Goal: Transaction & Acquisition: Purchase product/service

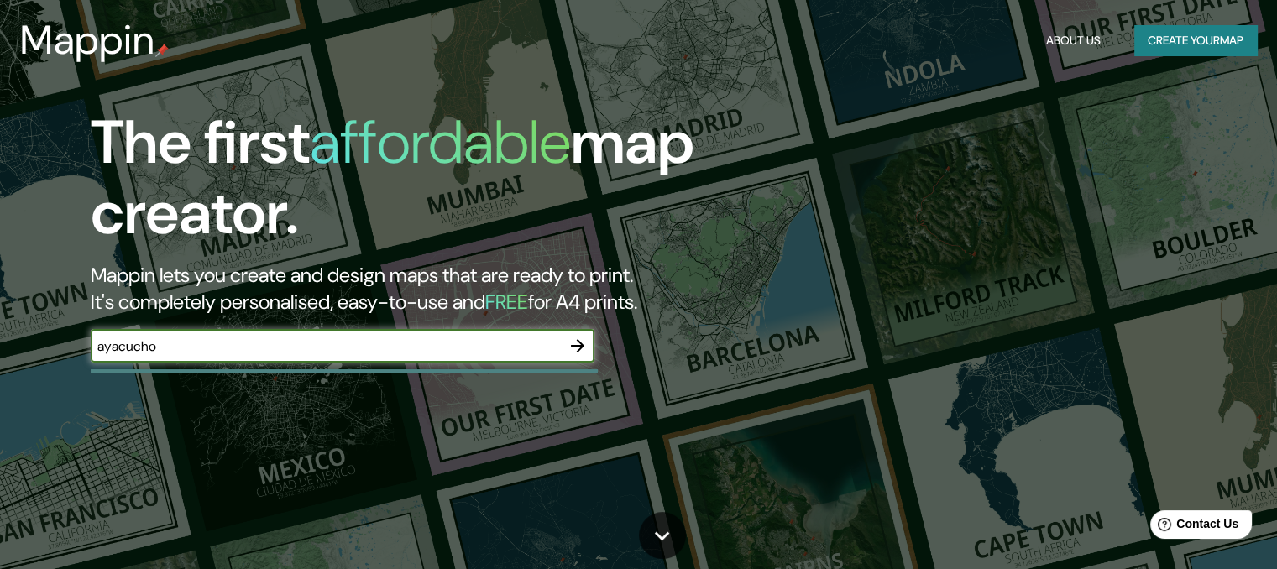
type input "ayacucho"
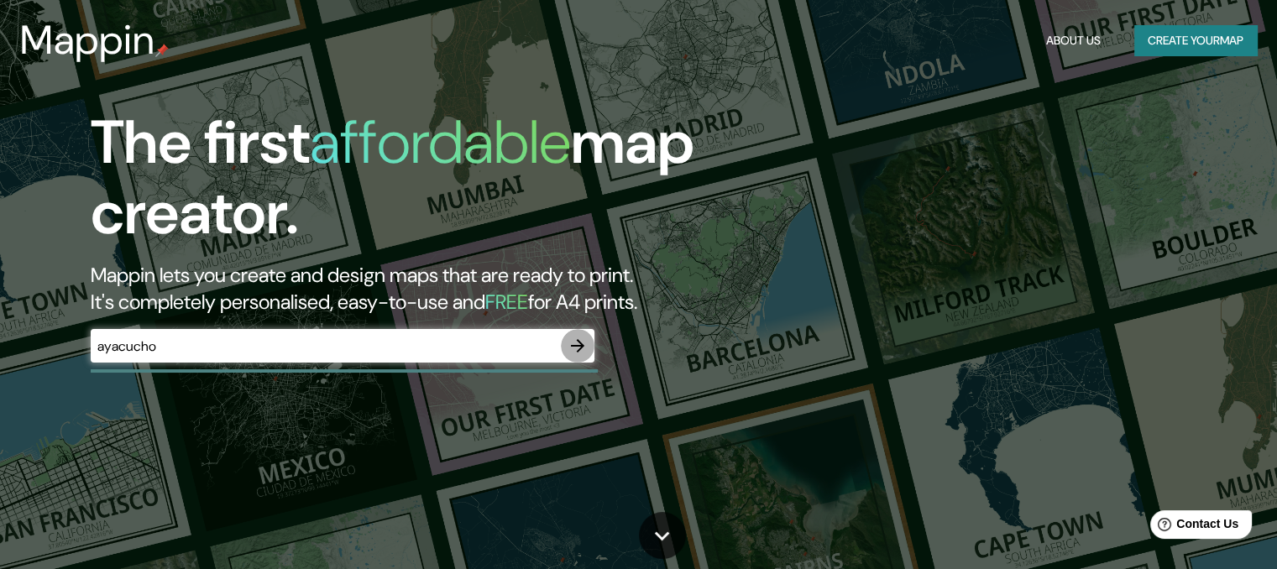
click at [574, 337] on icon "button" at bounding box center [578, 346] width 20 height 20
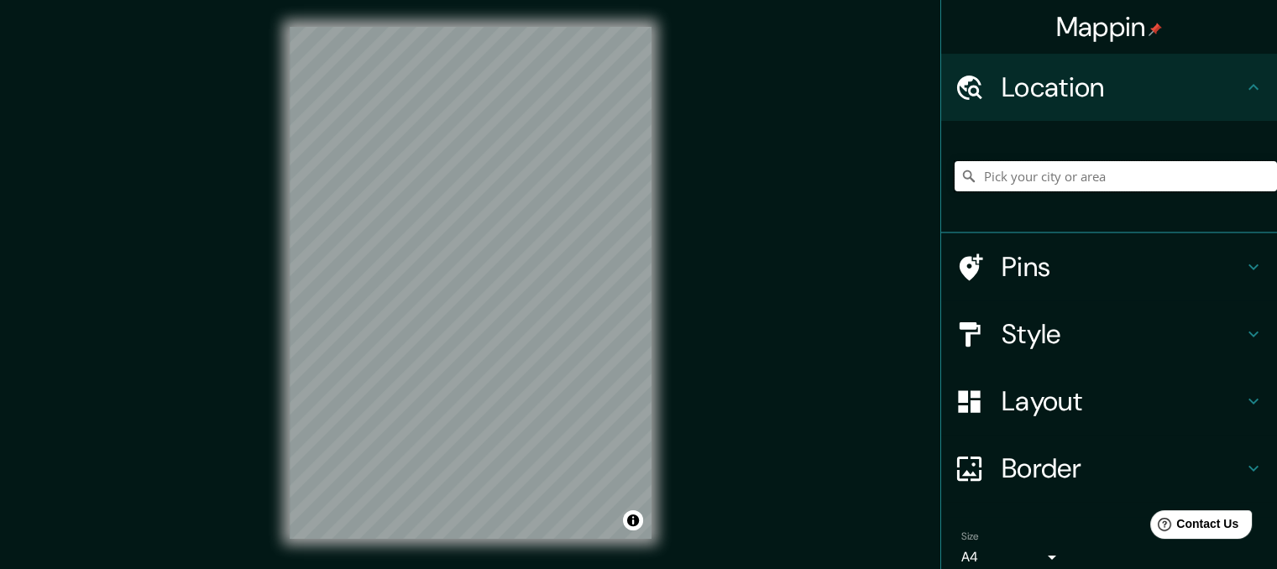
click at [1084, 182] on input "Pick your city or area" at bounding box center [1116, 176] width 322 height 30
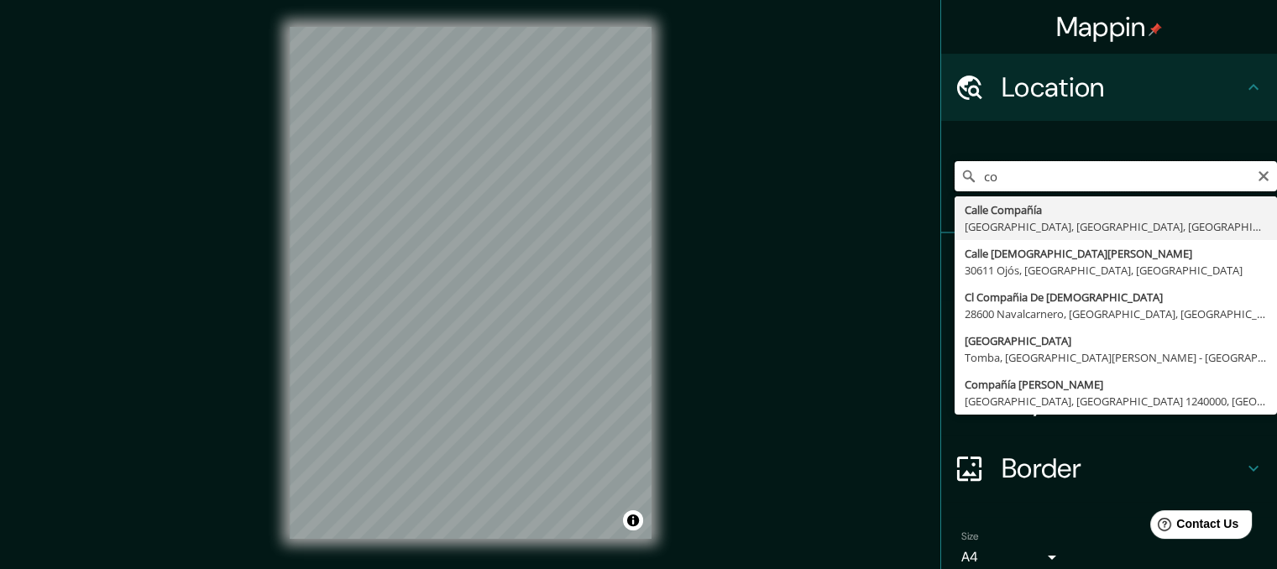
type input "c"
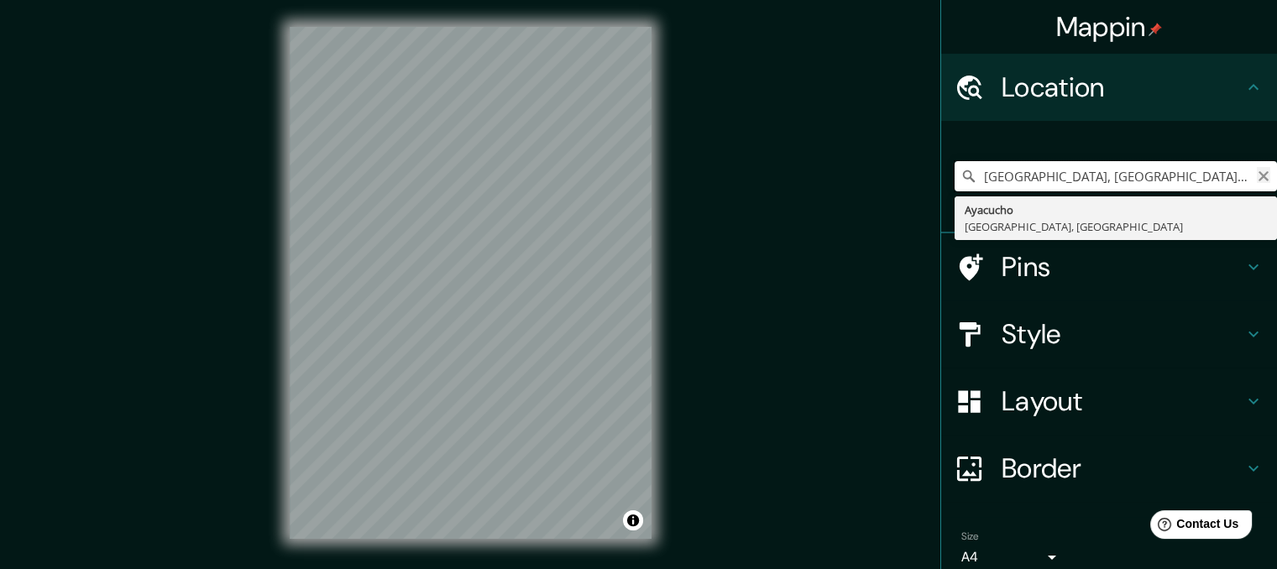
type input "[GEOGRAPHIC_DATA], [GEOGRAPHIC_DATA], [GEOGRAPHIC_DATA]"
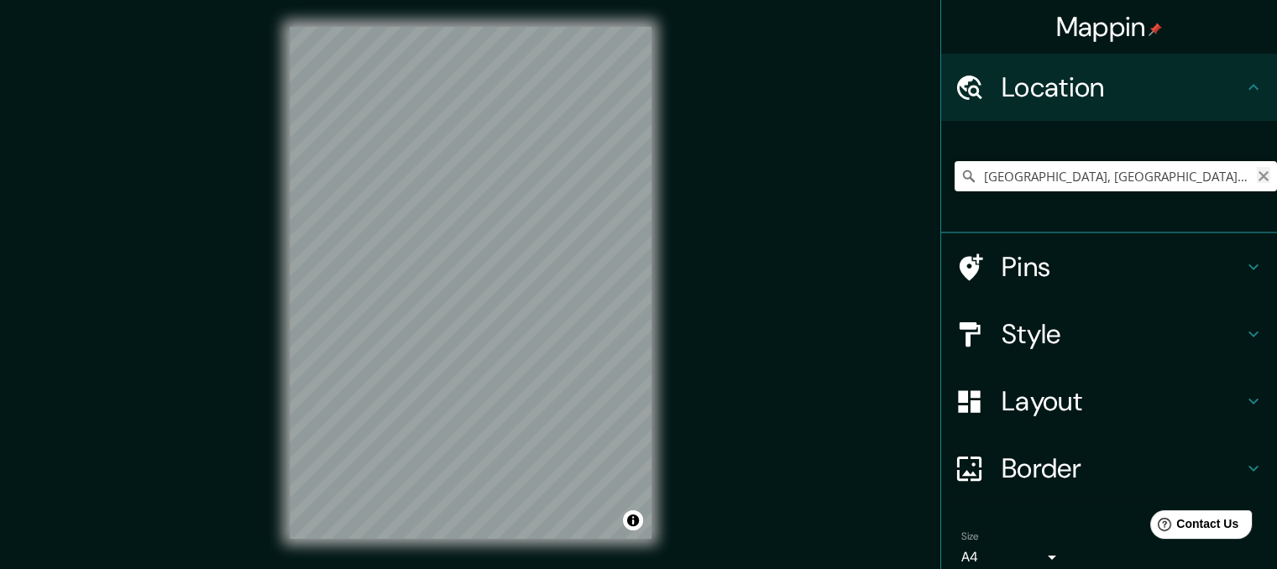
click at [1258, 175] on icon "Clear" at bounding box center [1263, 176] width 10 height 10
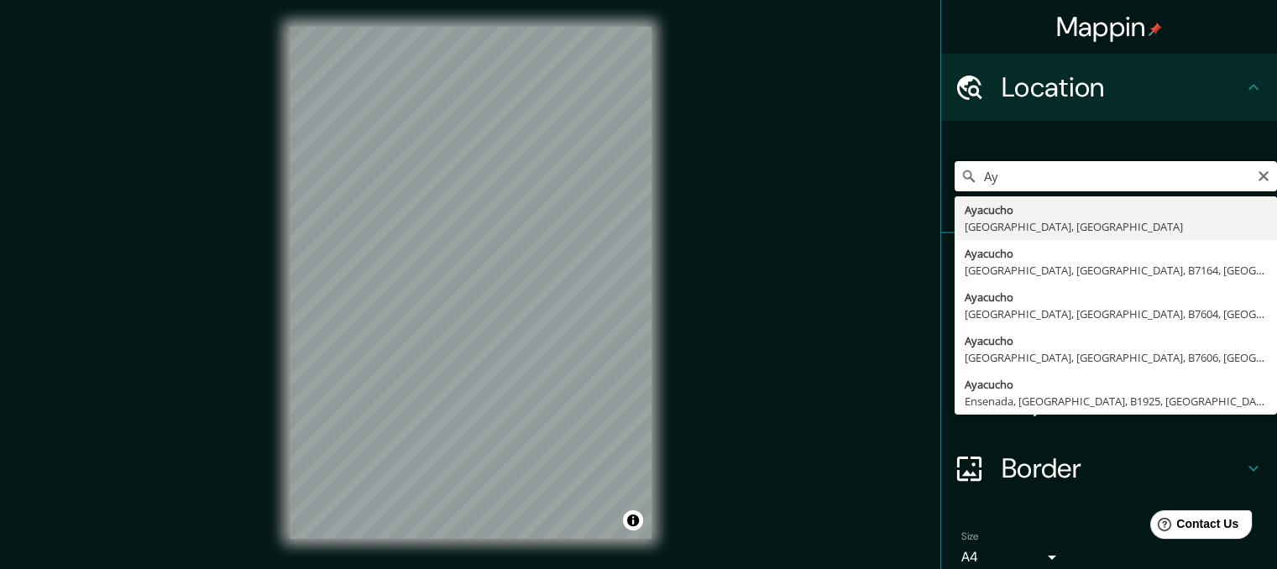
type input "A"
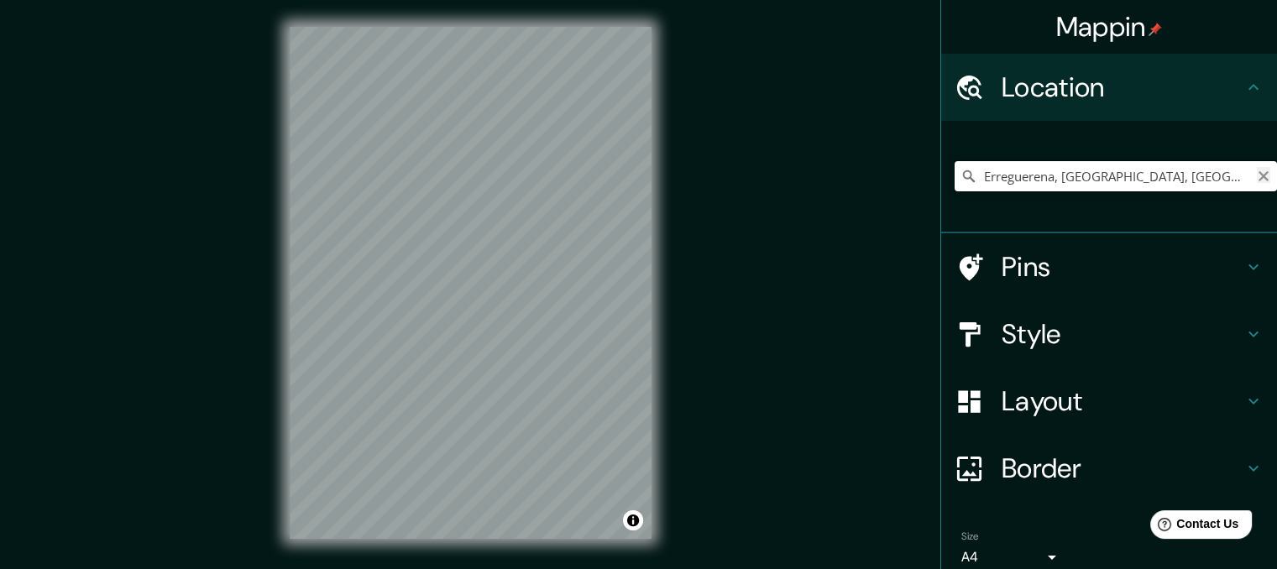
type input "Erreguerena, [GEOGRAPHIC_DATA], [GEOGRAPHIC_DATA], B7150, [GEOGRAPHIC_DATA]"
click at [1257, 178] on icon "Clear" at bounding box center [1263, 176] width 13 height 13
click at [999, 175] on input "[GEOGRAPHIC_DATA], [GEOGRAPHIC_DATA], [GEOGRAPHIC_DATA]" at bounding box center [1116, 176] width 322 height 30
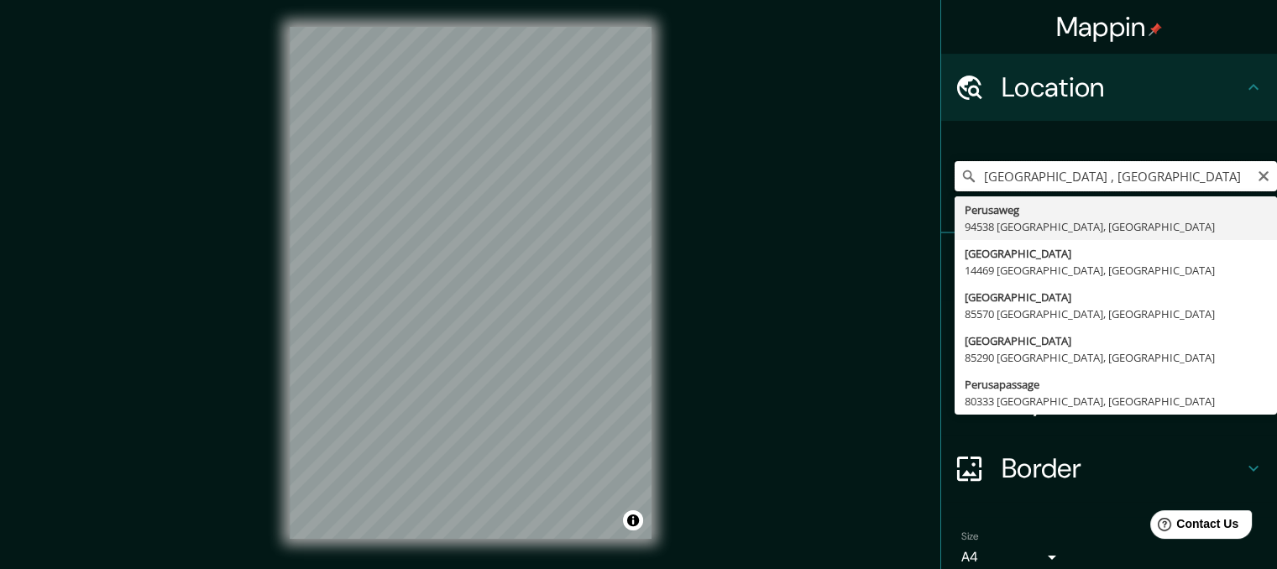
type input "Perusaweg, 94538 [GEOGRAPHIC_DATA], [GEOGRAPHIC_DATA]"
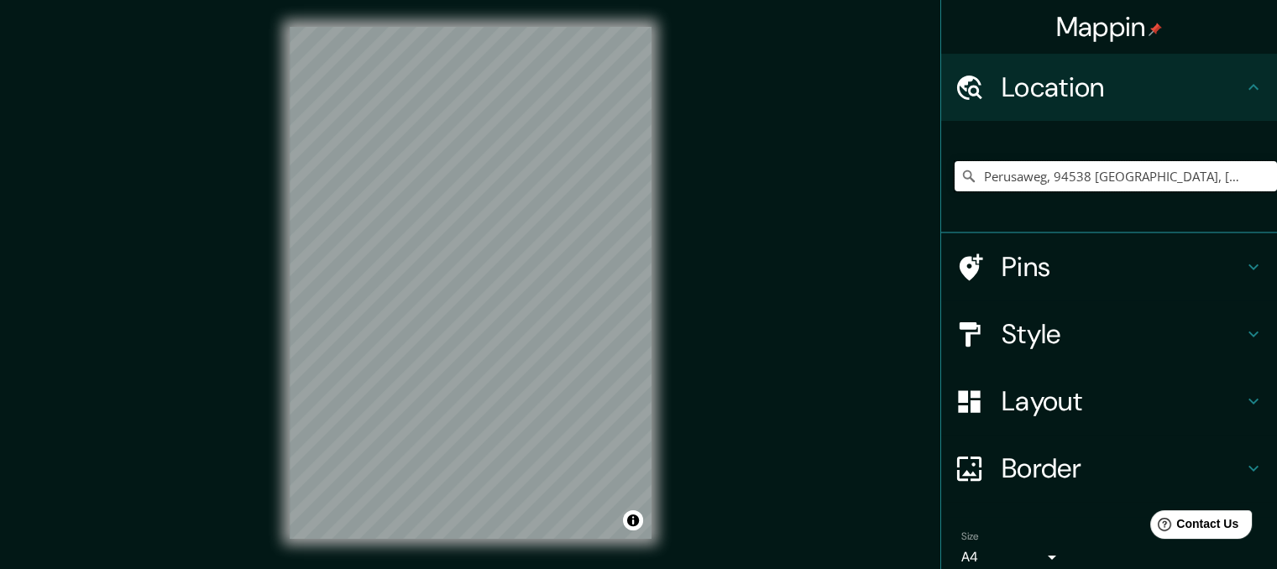
drag, startPoint x: 1218, startPoint y: 177, endPoint x: 769, endPoint y: 189, distance: 449.3
click at [769, 189] on div "Mappin Location [GEOGRAPHIC_DATA] [GEOGRAPHIC_DATA], [GEOGRAPHIC_DATA], [GEOGRA…" at bounding box center [638, 296] width 1277 height 593
type input "[GEOGRAPHIC_DATA], [GEOGRAPHIC_DATA], [GEOGRAPHIC_DATA]"
